Goal: Information Seeking & Learning: Check status

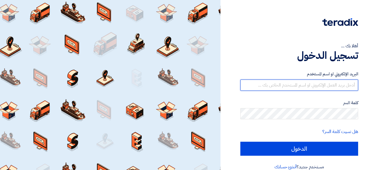
click at [288, 86] on input "text" at bounding box center [299, 84] width 118 height 11
paste input "[PERSON_NAME][EMAIL_ADDRESS][DOMAIN_NAME]"
type input "[PERSON_NAME][EMAIL_ADDRESS][DOMAIN_NAME]"
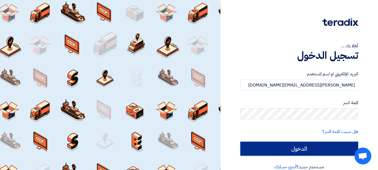
click at [318, 149] on input "الدخول" at bounding box center [299, 148] width 118 height 14
type input "Sign in"
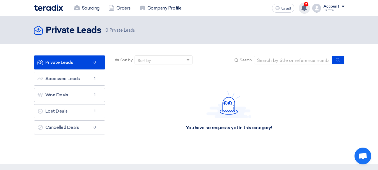
click at [304, 6] on use at bounding box center [304, 8] width 6 height 6
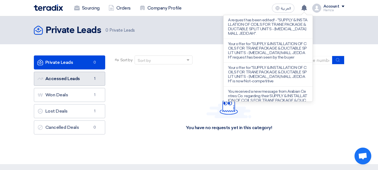
click at [64, 78] on link "Accessed Leads Accessed Leads 1" at bounding box center [69, 79] width 71 height 14
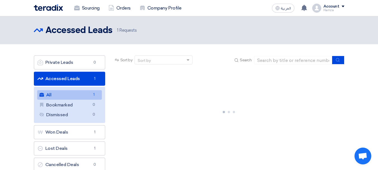
click at [79, 95] on link "All All 1" at bounding box center [69, 95] width 65 height 10
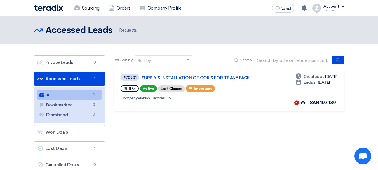
click at [75, 75] on link "Accessed Leads Accessed Leads 1" at bounding box center [69, 79] width 71 height 14
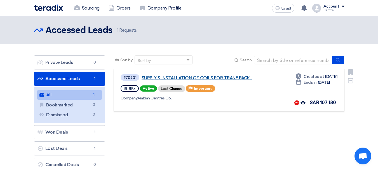
click at [224, 78] on link "SUPPLY & INSTALLATION OF COILS FOR TRANE PACK..." at bounding box center [211, 77] width 140 height 5
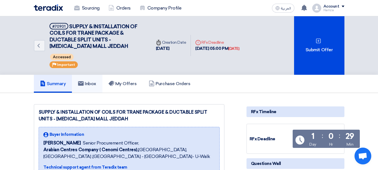
click at [89, 83] on h5 "Inbox" at bounding box center [87, 84] width 18 height 6
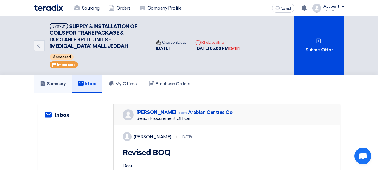
click at [46, 82] on h5 "Summary" at bounding box center [53, 84] width 26 height 6
